Goal: Find specific page/section

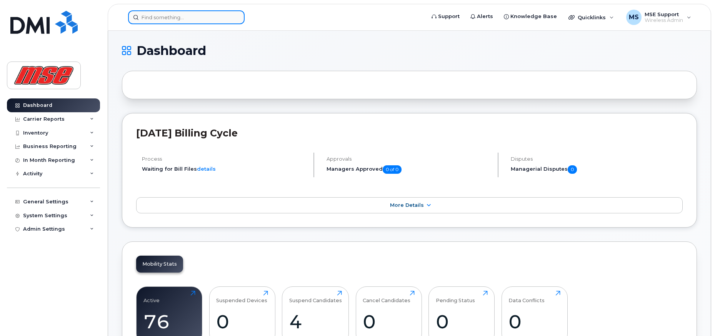
click at [219, 20] on input at bounding box center [186, 17] width 117 height 14
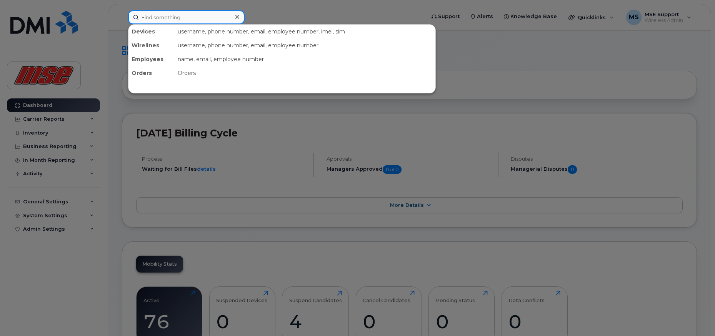
paste input "[PHONE_NUMBER]"
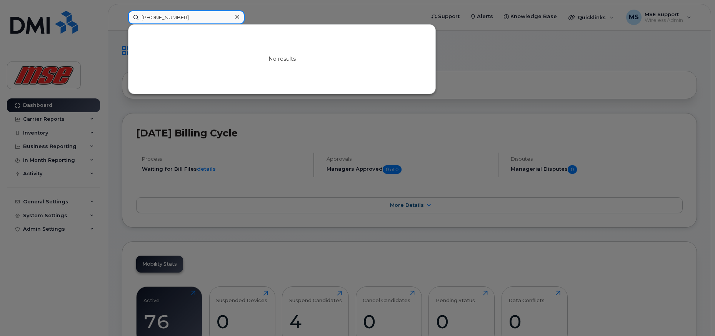
click at [209, 15] on input "902-597-6269" at bounding box center [186, 17] width 117 height 14
drag, startPoint x: 209, startPoint y: 15, endPoint x: 67, endPoint y: 9, distance: 141.3
click at [122, 10] on div "902-597-6269 No results" at bounding box center [274, 17] width 304 height 14
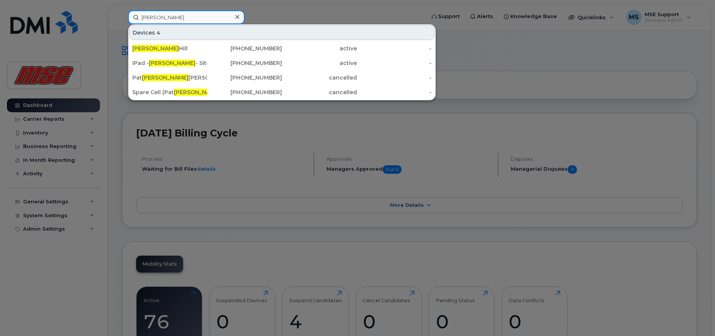
drag, startPoint x: 161, startPoint y: 17, endPoint x: 133, endPoint y: 18, distance: 27.7
click at [133, 18] on input "rick" at bounding box center [186, 17] width 117 height 14
paste input "902) 439-8213"
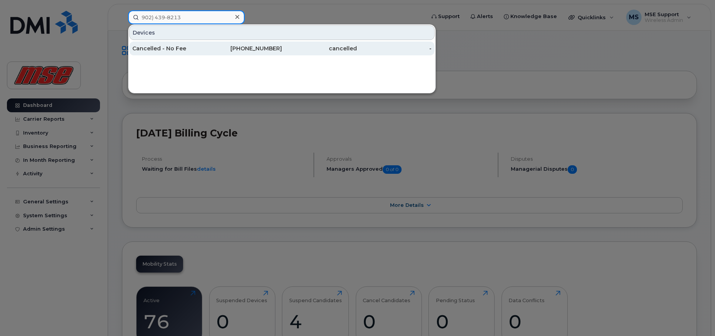
type input "902) 439-8213"
click at [157, 47] on div "Cancelled - No Fee" at bounding box center [169, 49] width 75 height 8
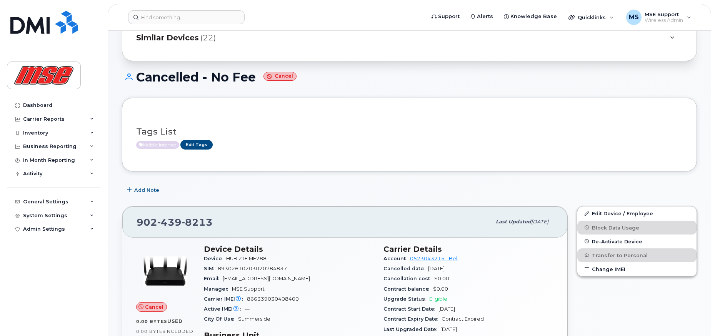
scroll to position [38, 0]
